Goal: Information Seeking & Learning: Find specific fact

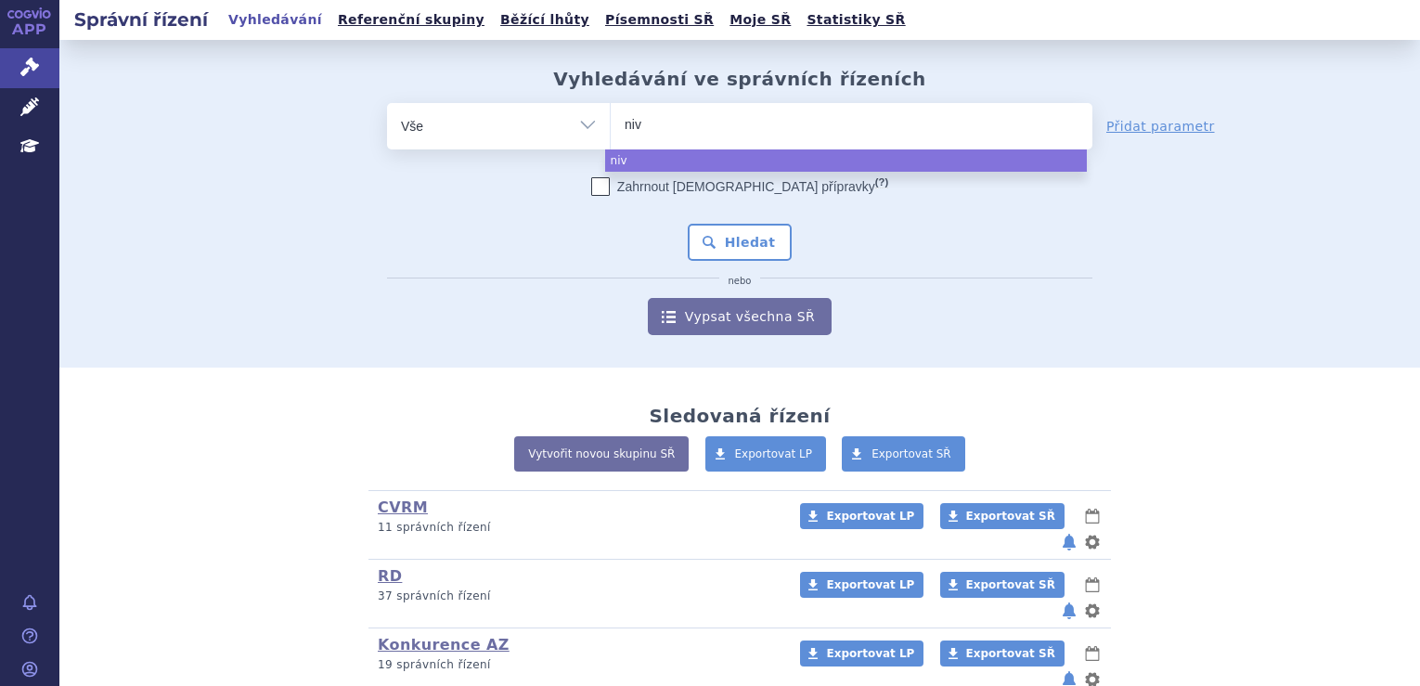
select select
type input "nivolu"
type input "nivoluma"
type input "nivolumab"
select select "nivolumab"
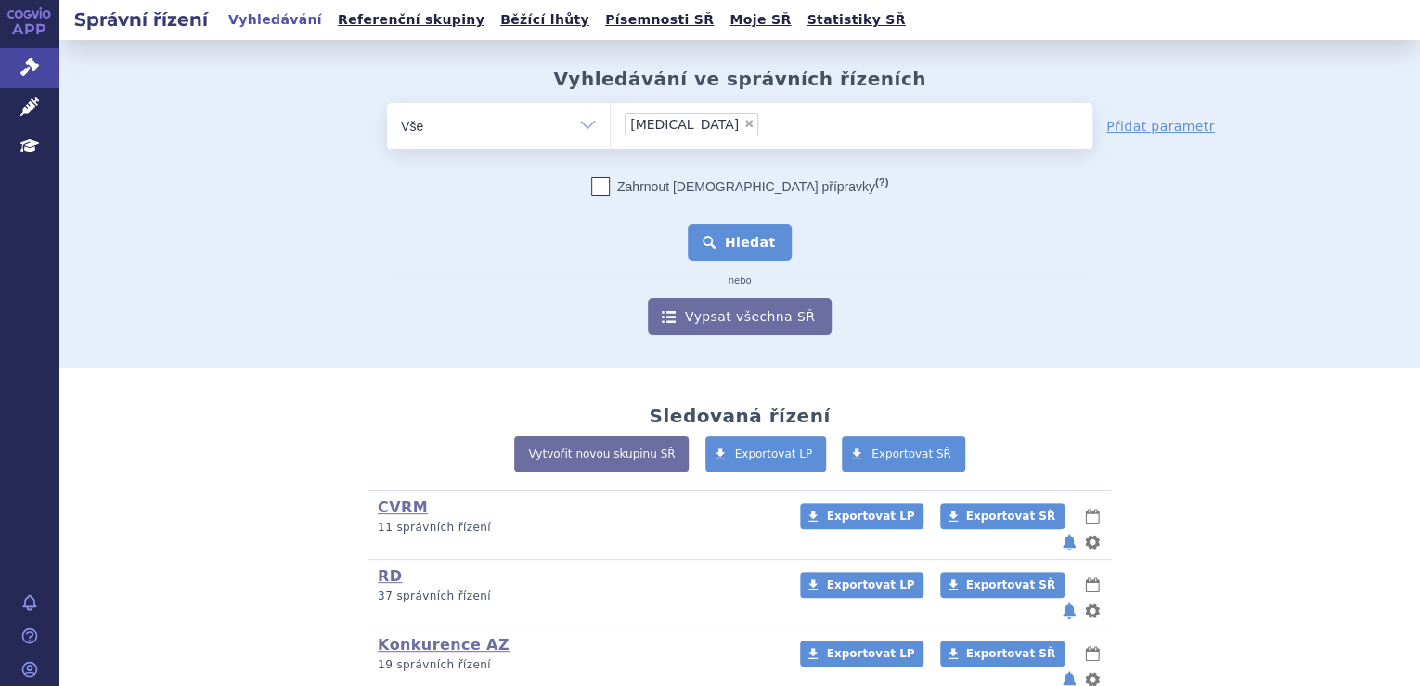
click at [756, 259] on button "Hledat" at bounding box center [740, 242] width 105 height 37
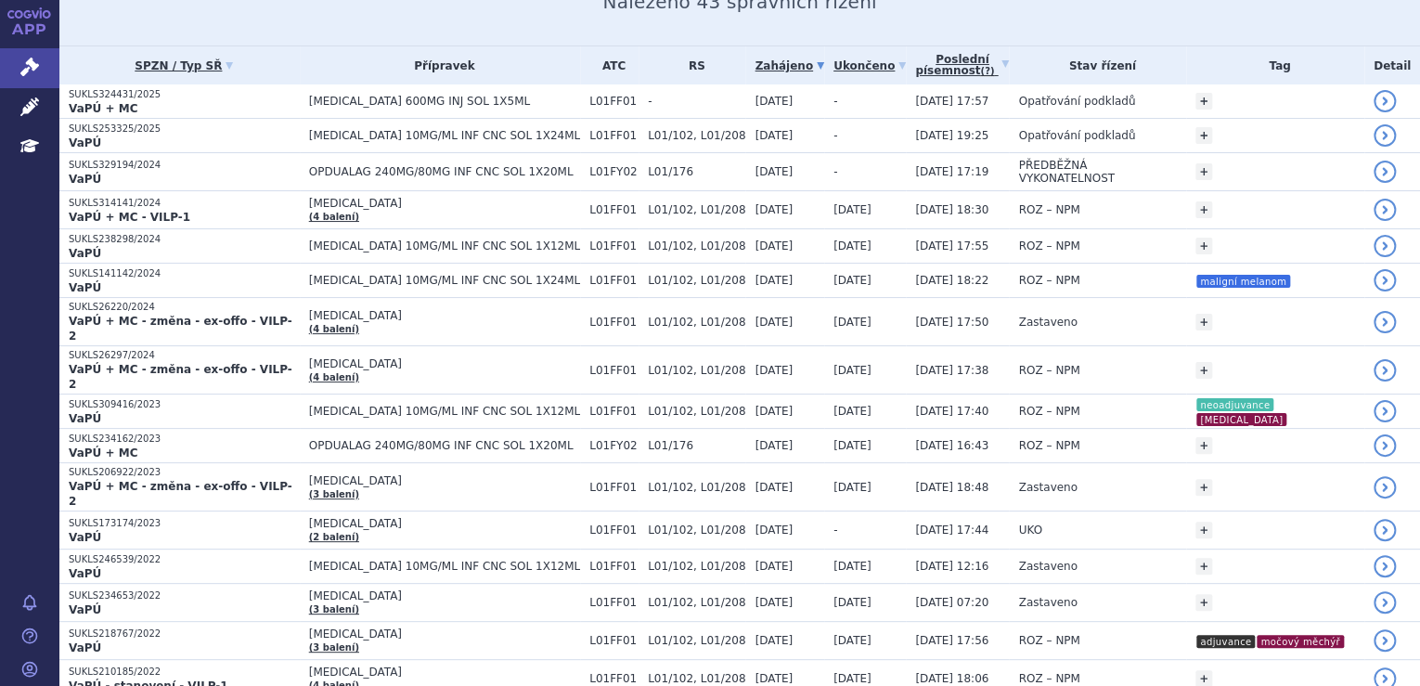
scroll to position [297, 0]
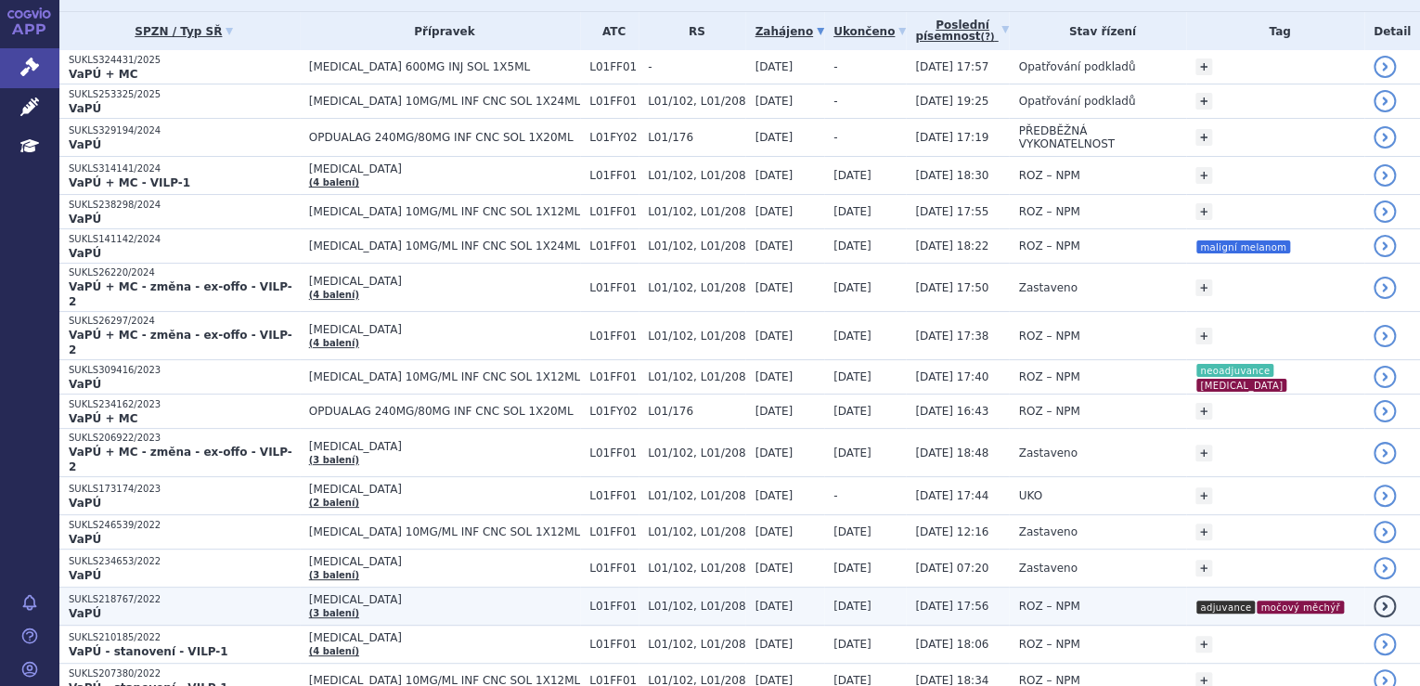
click at [1081, 587] on td "ROZ – NPM" at bounding box center [1097, 606] width 177 height 38
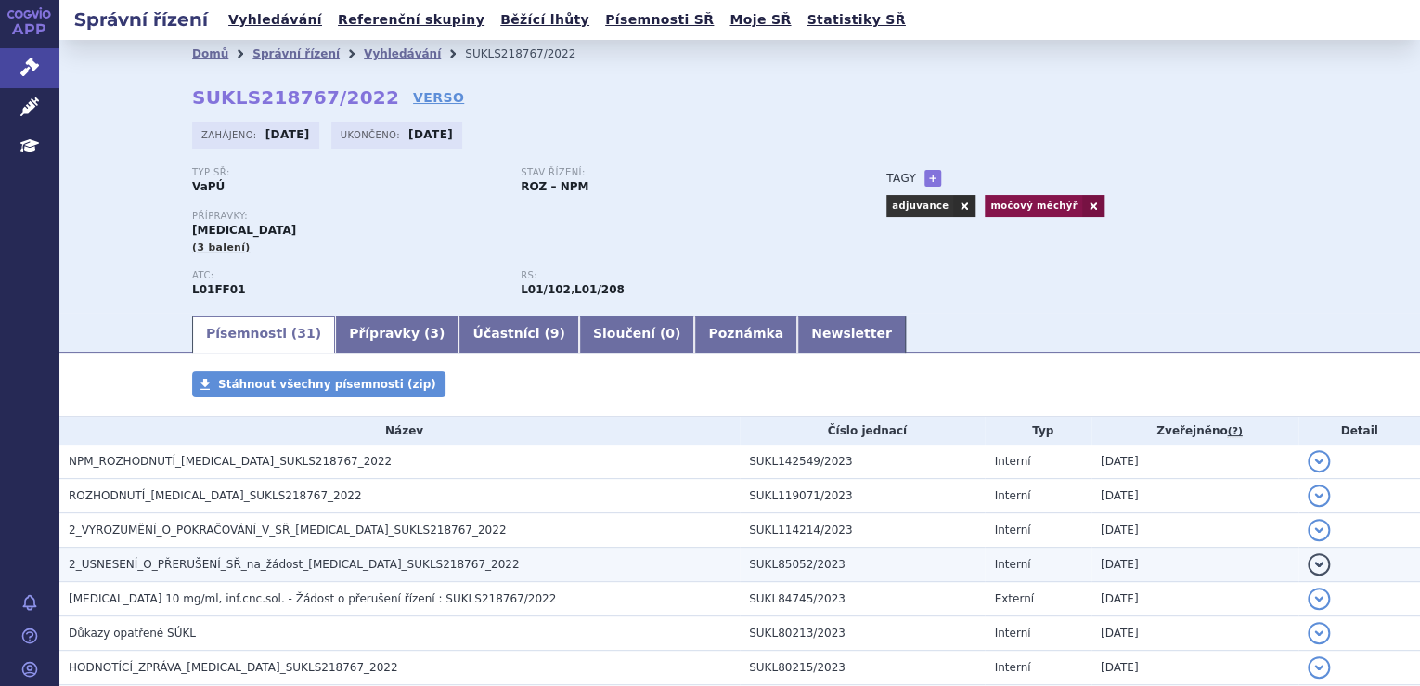
scroll to position [297, 0]
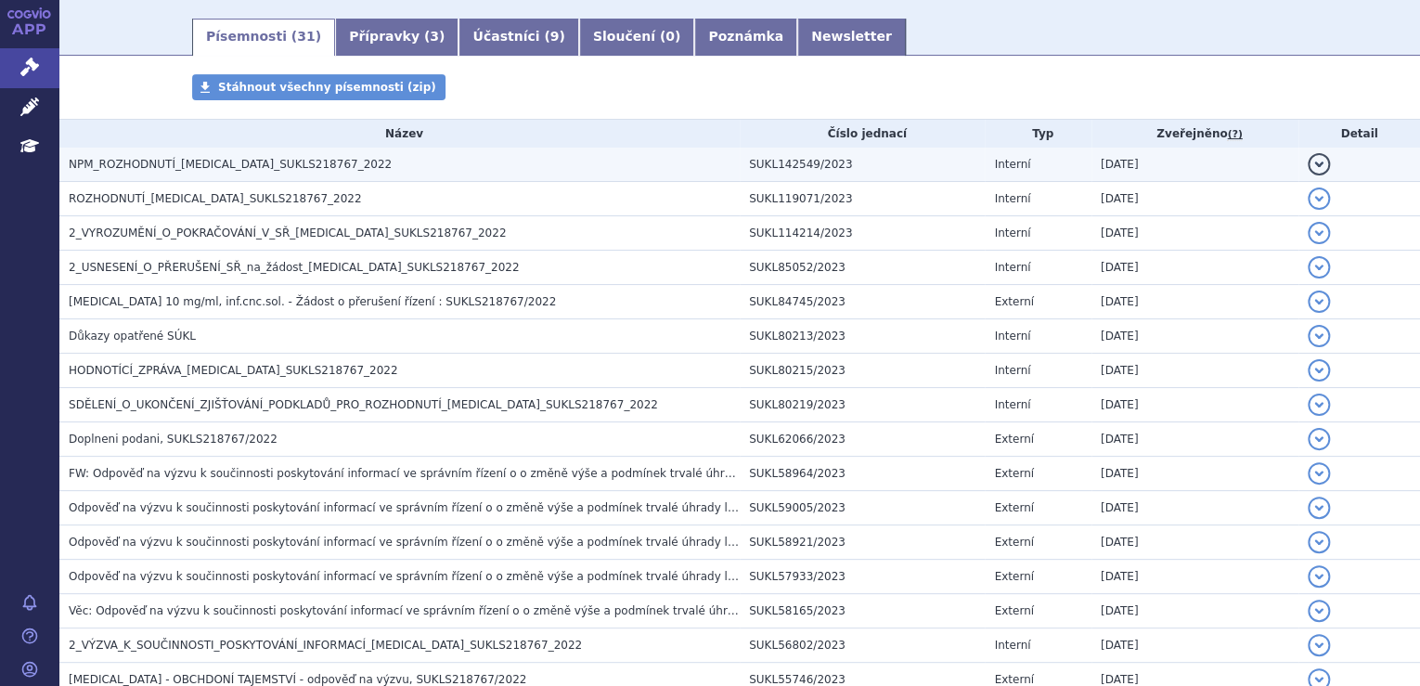
click at [252, 169] on span "NPM_ROZHODNUTÍ_[MEDICAL_DATA]_SUKLS218767_2022" at bounding box center [230, 164] width 323 height 13
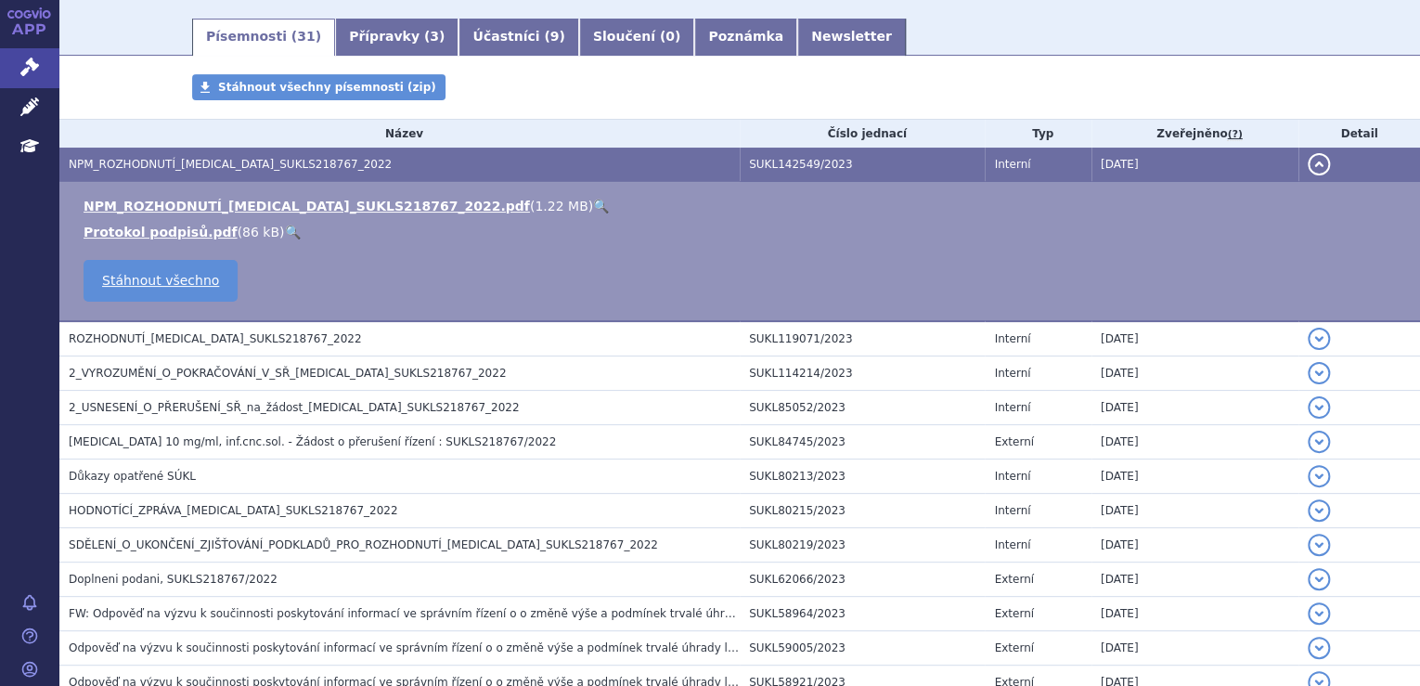
click at [471, 203] on li "NPM_ROZHODNUTÍ_[MEDICAL_DATA]_SUKLS218767_2022.pdf ( 1.22 MB ) 🔍" at bounding box center [743, 206] width 1318 height 19
click at [593, 208] on link "🔍" at bounding box center [601, 206] width 16 height 15
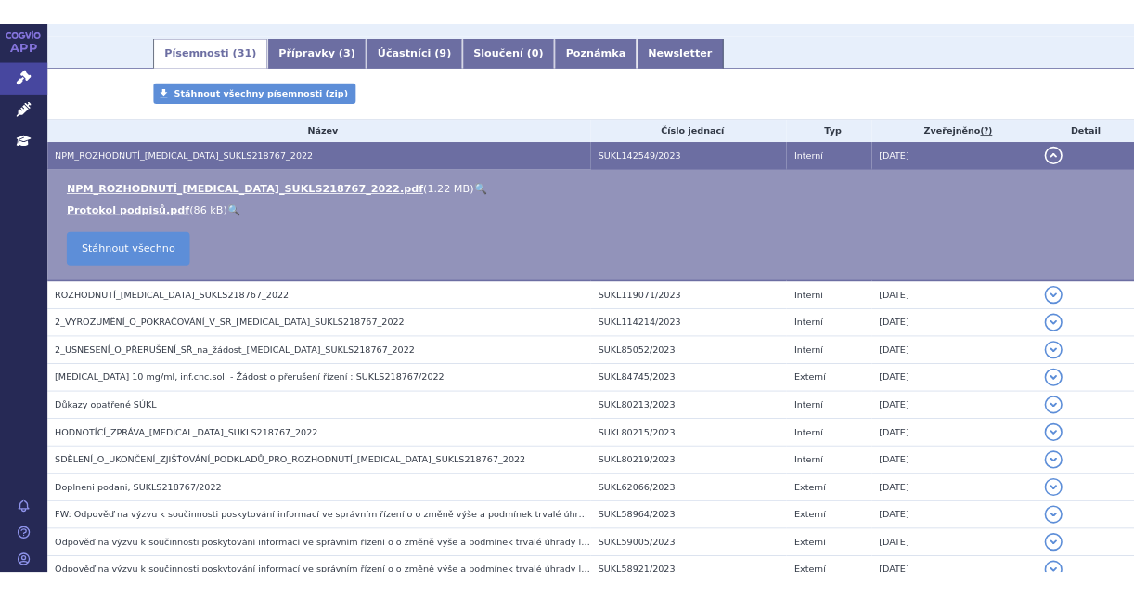
scroll to position [0, 0]
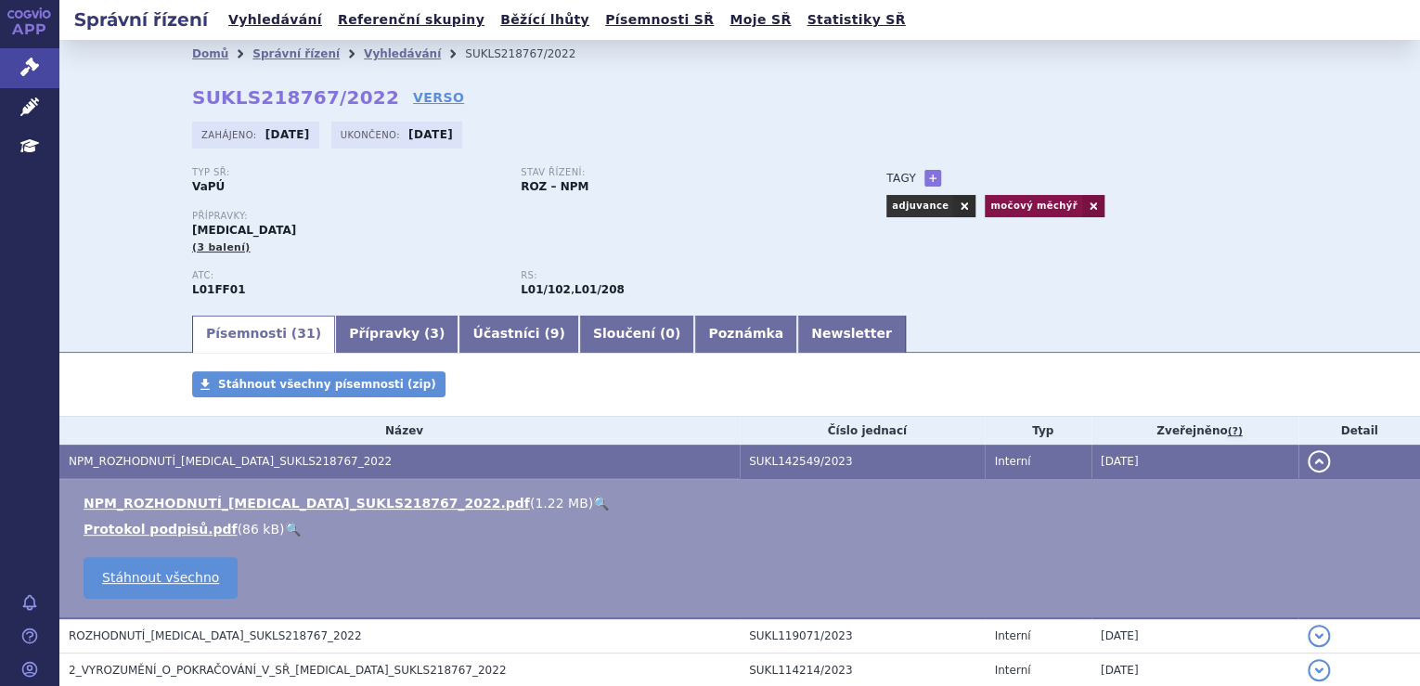
drag, startPoint x: 360, startPoint y: 96, endPoint x: 190, endPoint y: 97, distance: 169.8
click at [190, 97] on div "Domů Správní řízení Vyhledávání SUKLS218767/2022 SUKLS218767/2022 VERSO [GEOGRA…" at bounding box center [739, 190] width 1169 height 245
drag, startPoint x: 190, startPoint y: 97, endPoint x: 174, endPoint y: 96, distance: 16.7
click at [174, 96] on div "Domů Správní řízení Vyhledávání SUKLS218767/2022 SUKLS218767/2022 VERSO [GEOGRA…" at bounding box center [739, 190] width 1169 height 245
drag, startPoint x: 211, startPoint y: 97, endPoint x: 358, endPoint y: 100, distance: 147.6
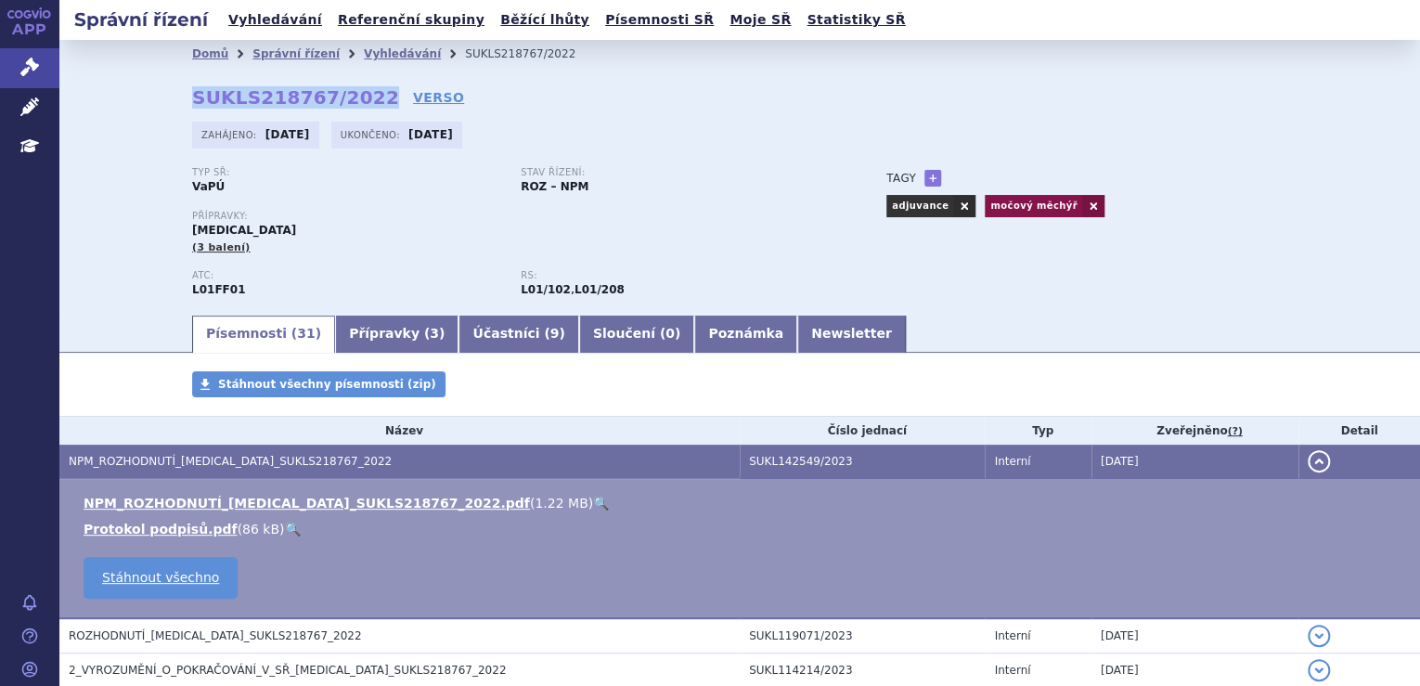
click at [358, 100] on strong "SUKLS218767/2022" at bounding box center [295, 97] width 207 height 22
copy strong "SUKLS218767/2022"
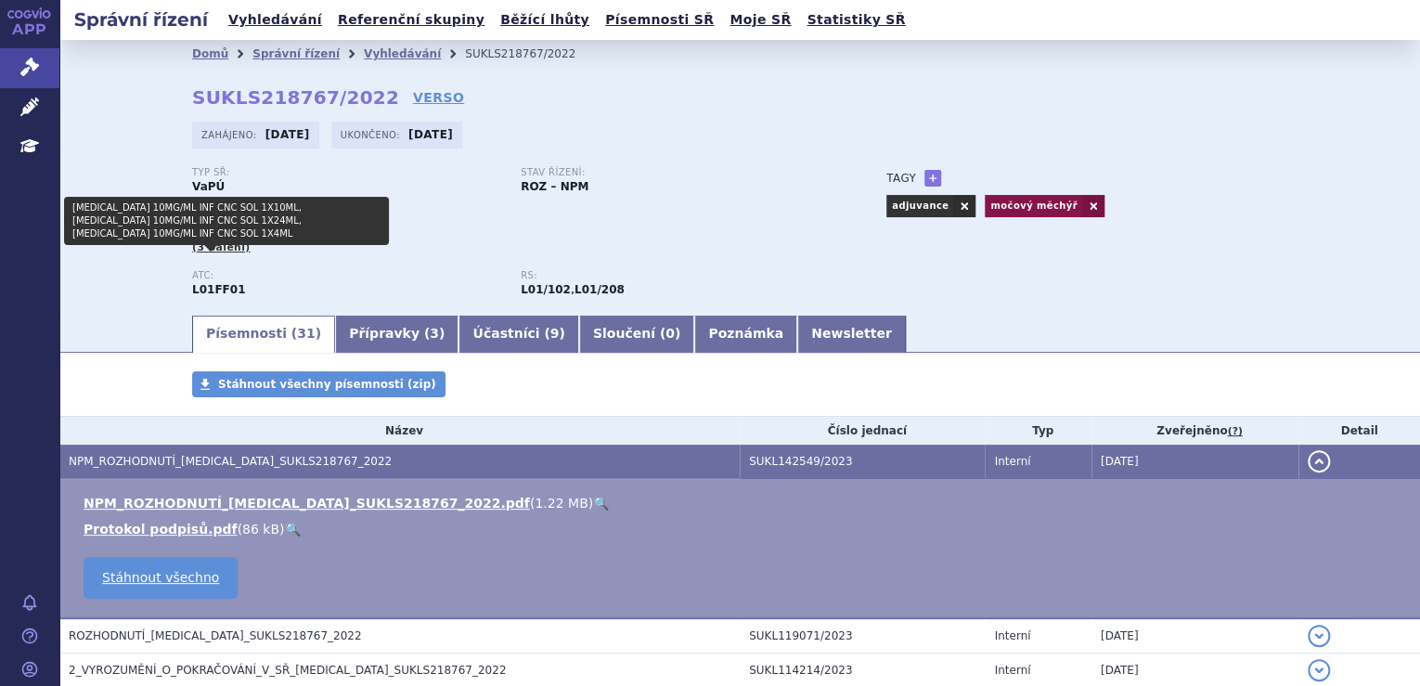
click at [225, 249] on span "(3 balení)" at bounding box center [221, 247] width 58 height 12
click at [214, 247] on span "(3 balení)" at bounding box center [221, 247] width 58 height 12
